Goal: Find specific page/section: Find specific page/section

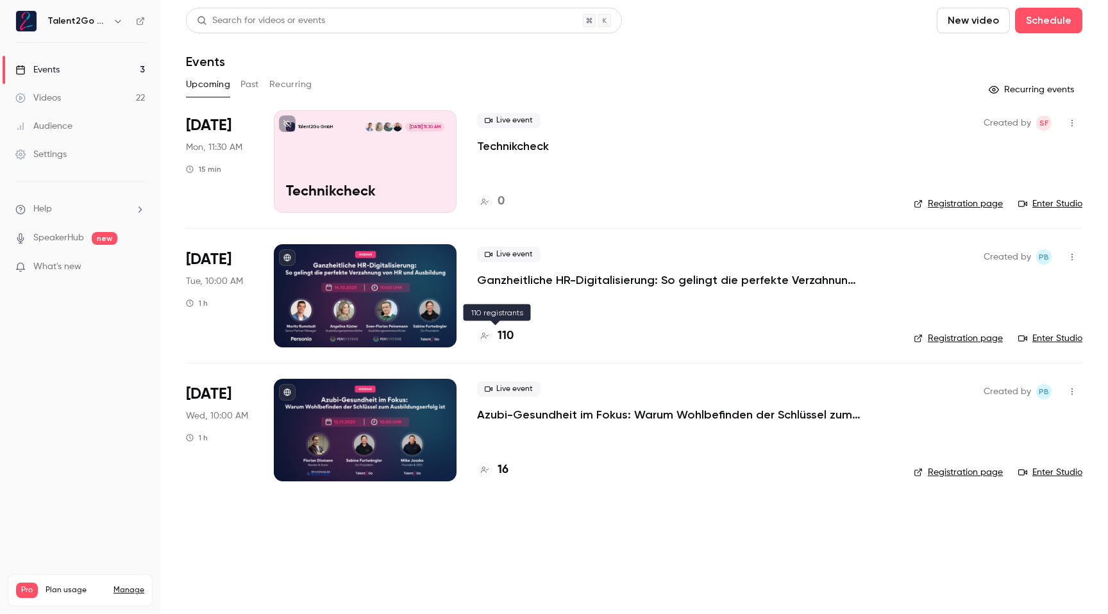
click at [502, 333] on h4 "110" at bounding box center [505, 336] width 16 height 17
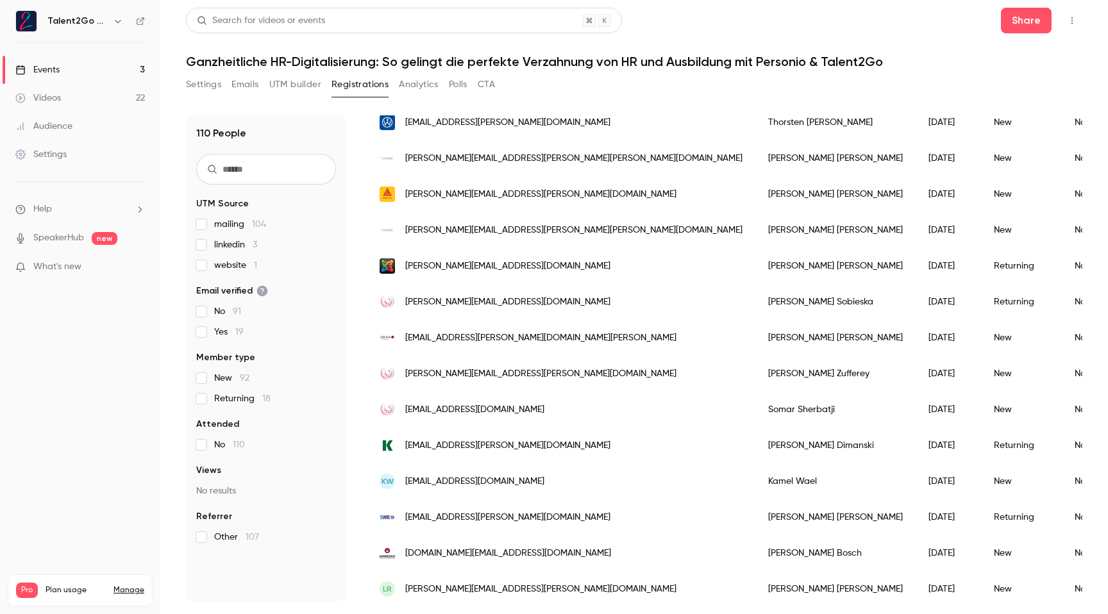
scroll to position [171, 0]
click at [216, 238] on span "linkedin 3" at bounding box center [235, 244] width 43 height 13
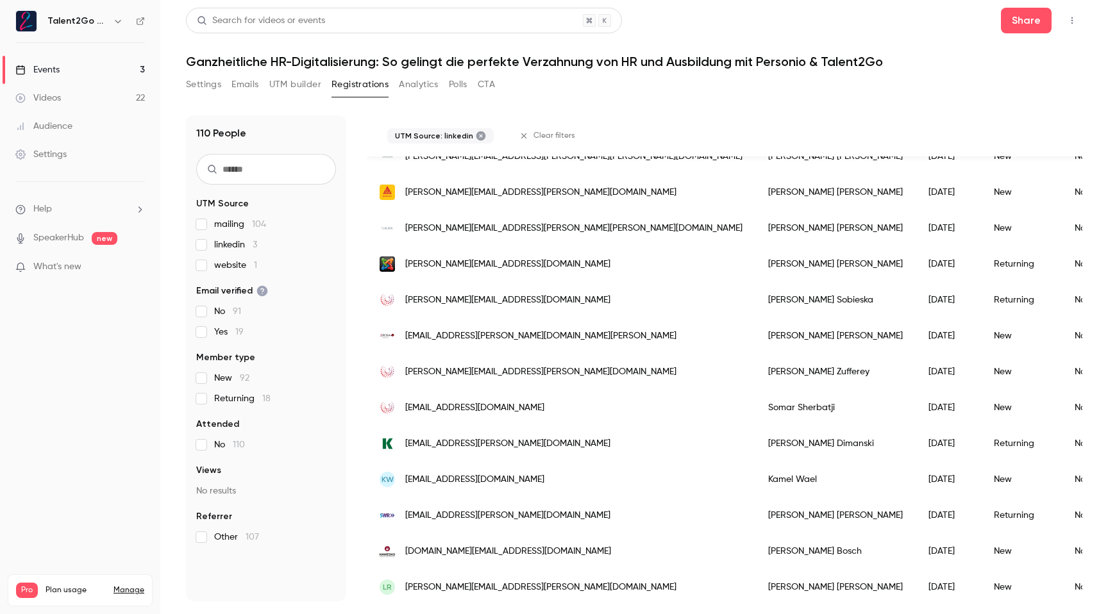
scroll to position [0, 0]
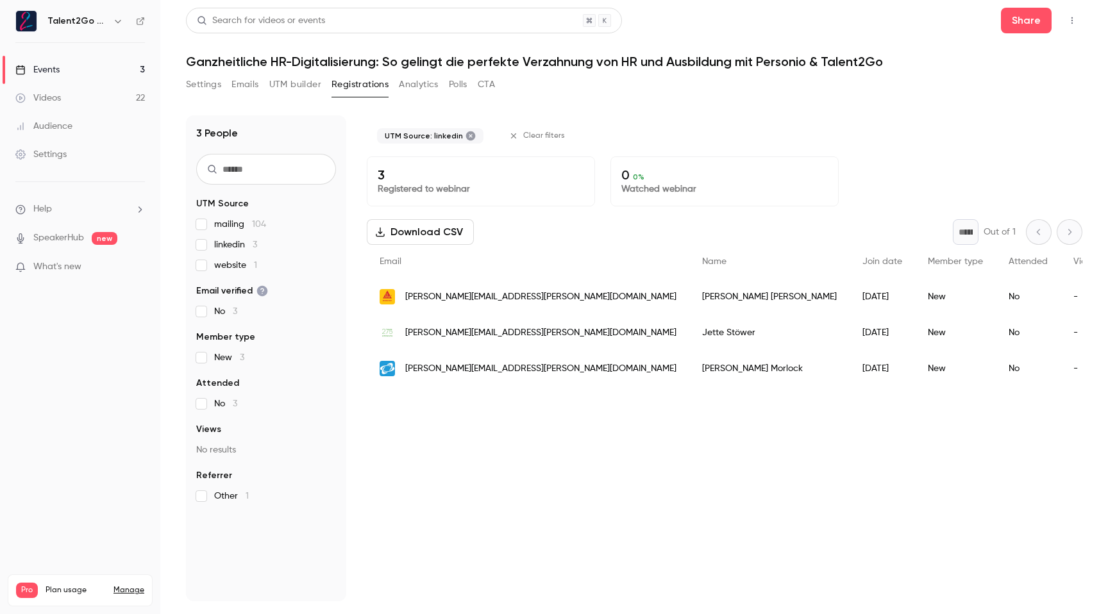
click at [218, 247] on span "linkedin 3" at bounding box center [235, 244] width 43 height 13
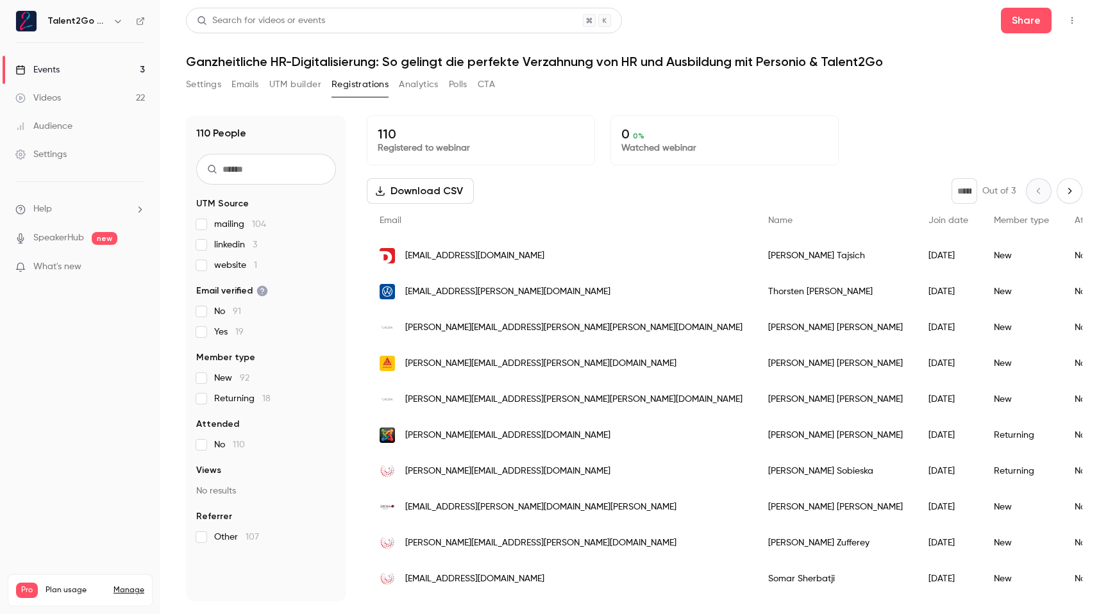
click at [228, 264] on span "website 1" at bounding box center [235, 265] width 43 height 13
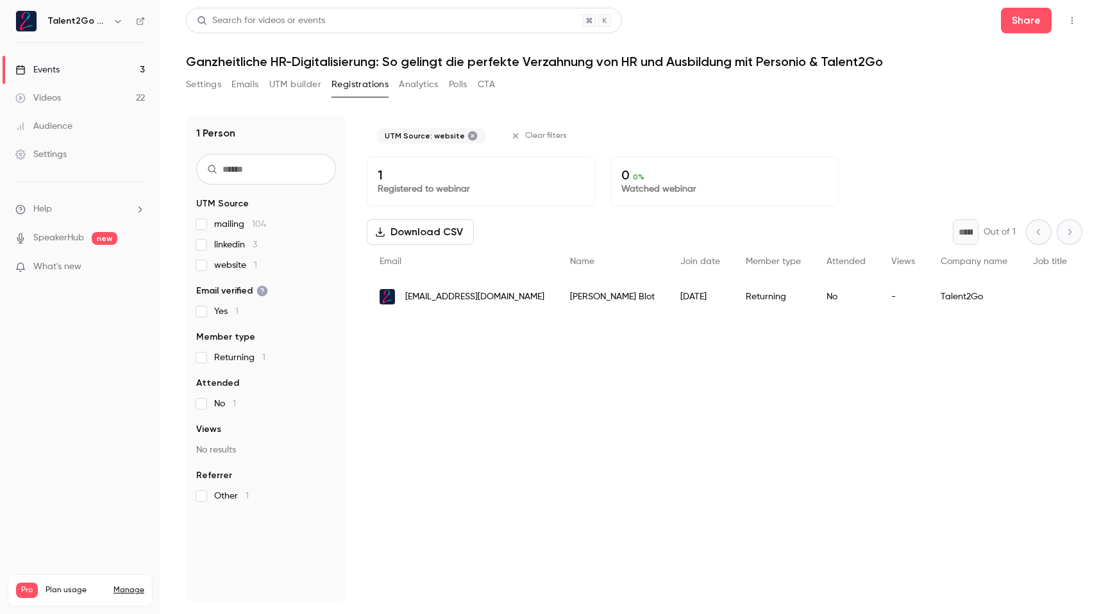
click at [228, 264] on span "website 1" at bounding box center [235, 265] width 43 height 13
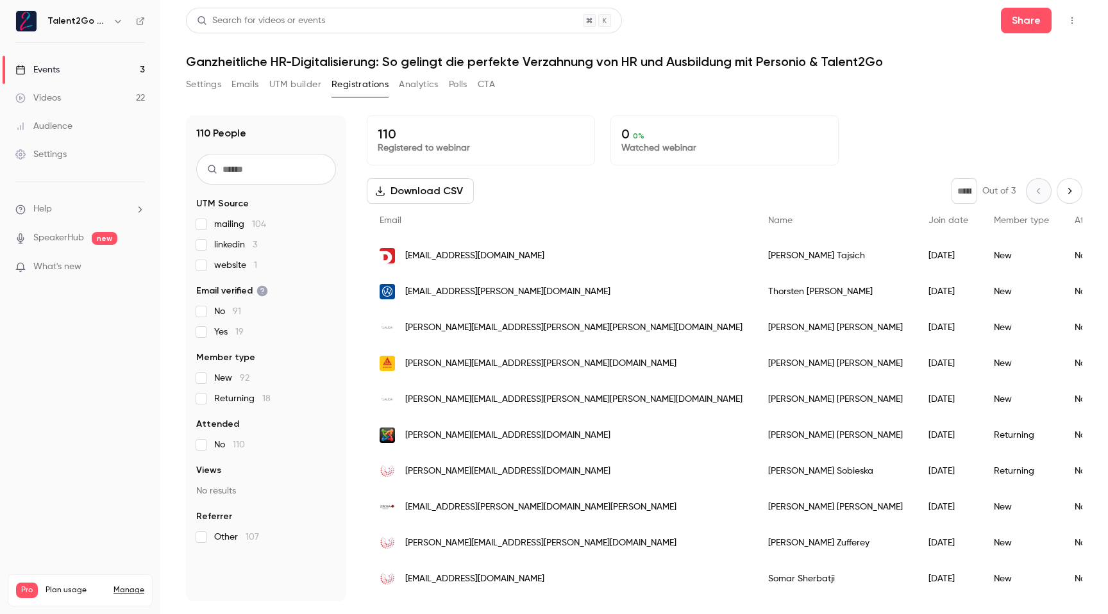
click at [225, 397] on span "Returning 18" at bounding box center [242, 398] width 56 height 13
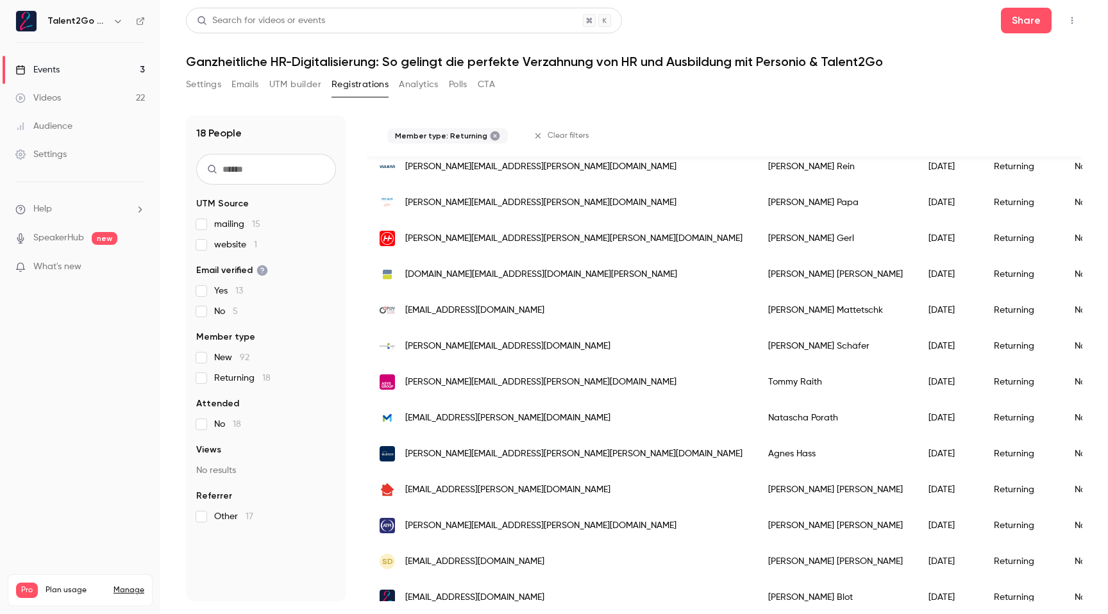
scroll to position [324, 0]
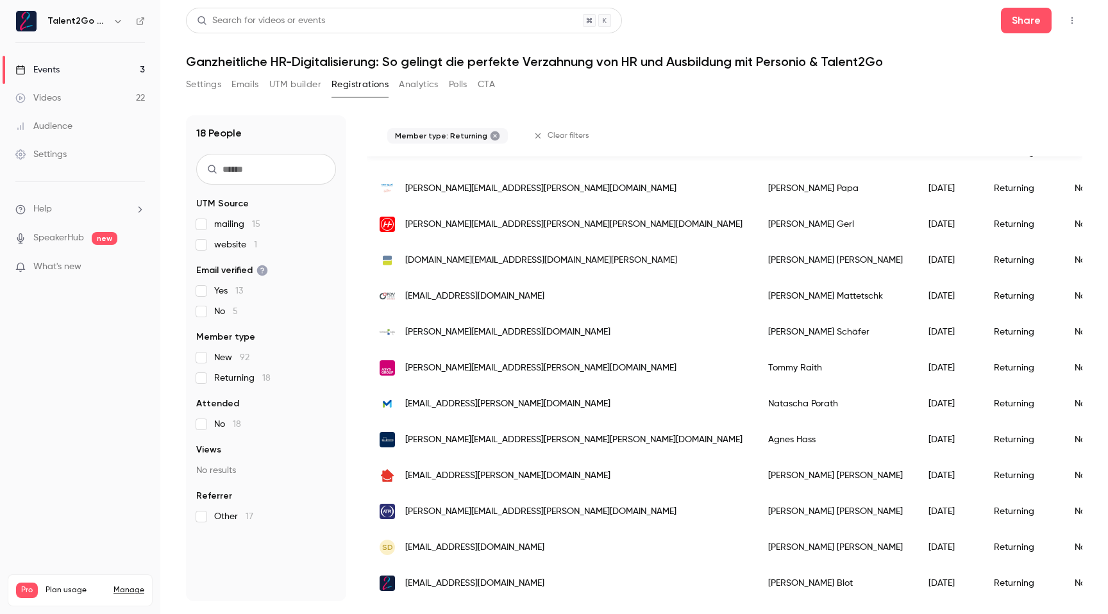
click at [35, 63] on div "Events" at bounding box center [37, 69] width 44 height 13
